Goal: Information Seeking & Learning: Learn about a topic

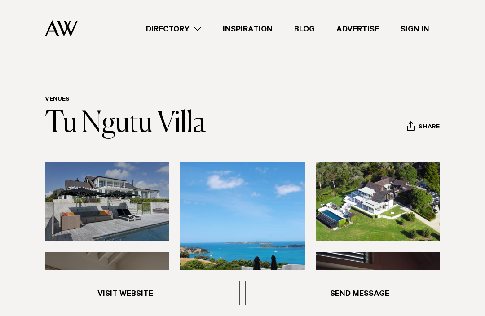
click at [70, 202] on img at bounding box center [107, 202] width 124 height 80
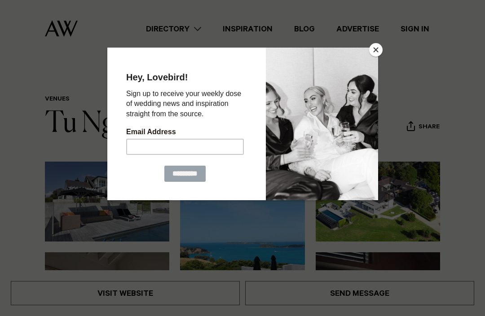
click at [480, 161] on div at bounding box center [242, 158] width 485 height 316
click at [370, 53] on button "Close" at bounding box center [375, 49] width 13 height 13
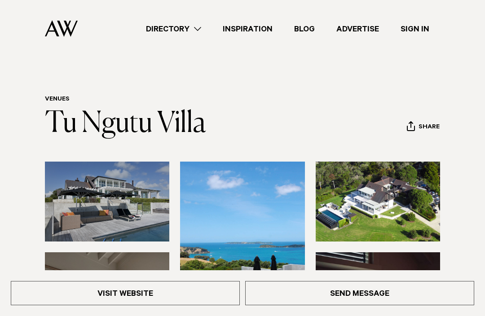
click at [367, 56] on div "Directory Hair & Makeup Flowers Venues Cakes & Sweets" at bounding box center [262, 28] width 355 height 57
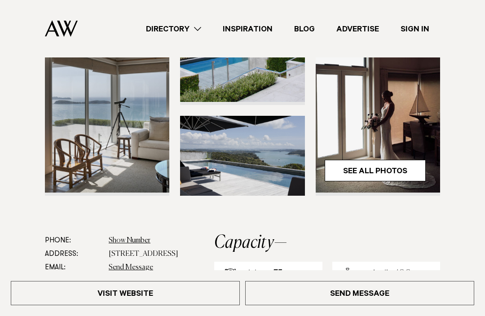
scroll to position [226, 0]
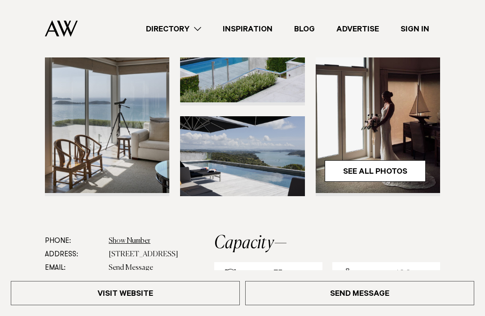
click at [397, 166] on link "See All Photos" at bounding box center [375, 171] width 101 height 22
click at [479, 178] on section at bounding box center [242, 84] width 485 height 299
